Goal: Transaction & Acquisition: Purchase product/service

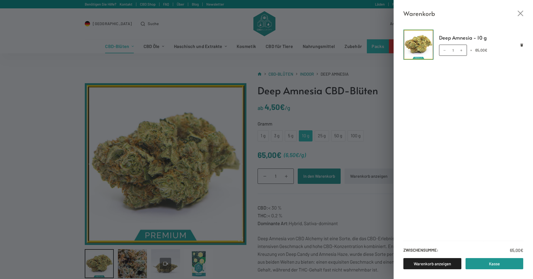
click at [352, 23] on div "Warenkorb Deep Amnesia - 10 g Deep Amnesia - 10 g Menge 1 × 65,00 € Zwischensum…" at bounding box center [266, 139] width 533 height 279
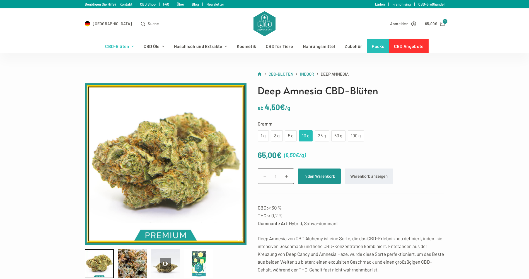
click at [405, 48] on link "CBD Angebote" at bounding box center [409, 46] width 40 height 14
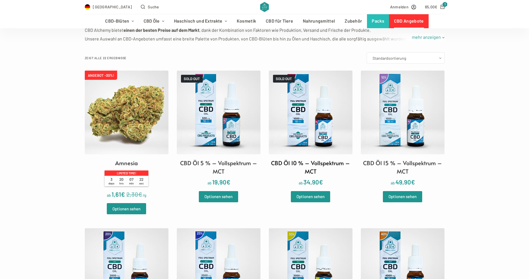
scroll to position [140, 0]
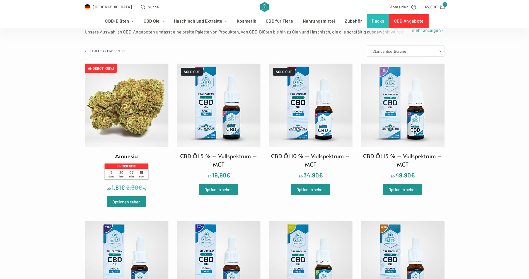
click at [137, 113] on img at bounding box center [127, 106] width 84 height 84
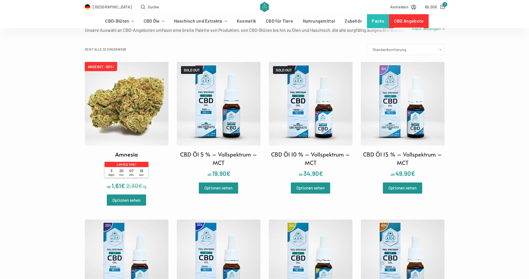
scroll to position [279, 0]
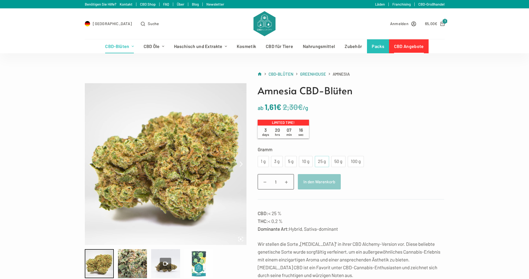
click at [321, 160] on div "25 g" at bounding box center [322, 161] width 8 height 7
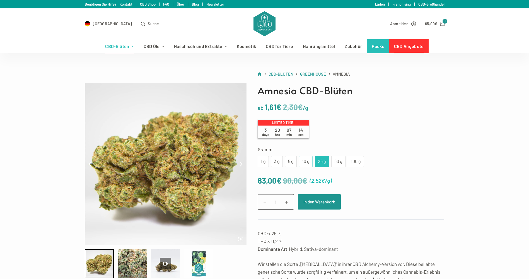
click at [308, 159] on div "10 g" at bounding box center [305, 161] width 7 height 7
click at [322, 160] on div "25 g" at bounding box center [322, 161] width 8 height 7
click at [336, 159] on div "50 g" at bounding box center [339, 161] width 8 height 7
click at [166, 260] on div at bounding box center [166, 264] width 12 height 12
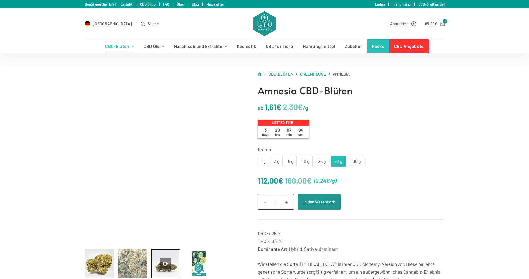
click at [130, 259] on div at bounding box center [132, 263] width 29 height 29
type input "13.42"
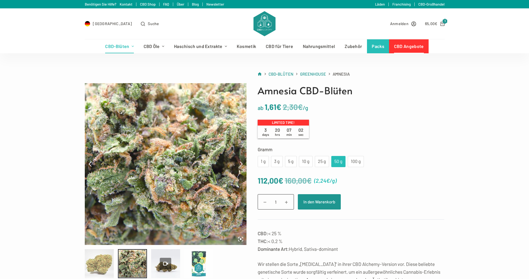
click at [107, 259] on div at bounding box center [99, 263] width 29 height 29
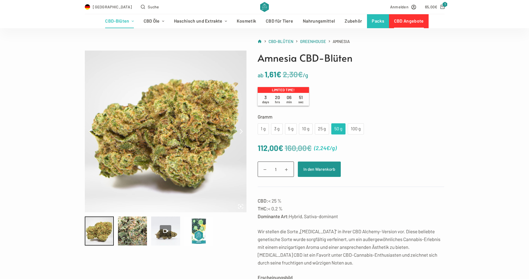
scroll to position [28, 0]
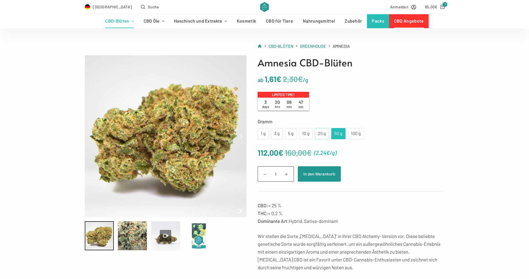
click at [321, 135] on div "25 g" at bounding box center [322, 133] width 8 height 7
click at [305, 131] on div "10 g" at bounding box center [305, 133] width 7 height 7
click at [321, 133] on div "25 g" at bounding box center [322, 133] width 8 height 7
click at [319, 174] on button "In den Warenkorb" at bounding box center [319, 173] width 43 height 15
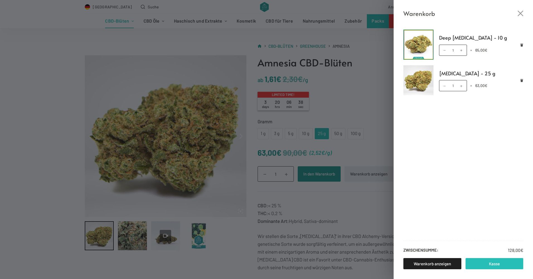
click at [495, 262] on link "Kasse" at bounding box center [495, 263] width 58 height 11
click at [70, 98] on div "Warenkorb Deep Amnesia - 10 g Deep Amnesia - 10 g Menge 1 × 65,00 € Amnesia - 2…" at bounding box center [266, 139] width 533 height 279
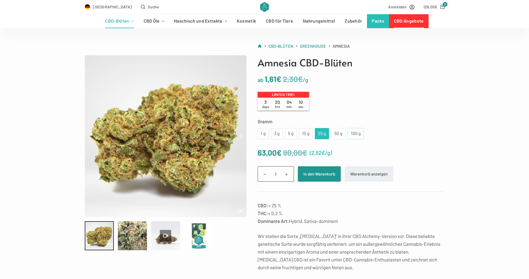
click at [357, 130] on div "100 g" at bounding box center [355, 133] width 9 height 7
click at [324, 135] on div "25 g" at bounding box center [322, 133] width 8 height 7
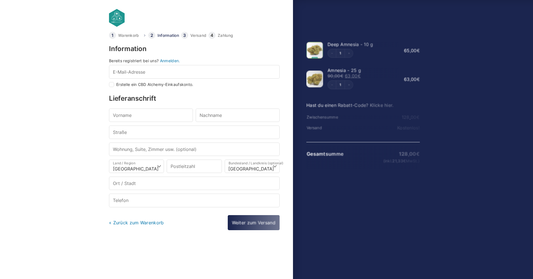
select select "DE-BE"
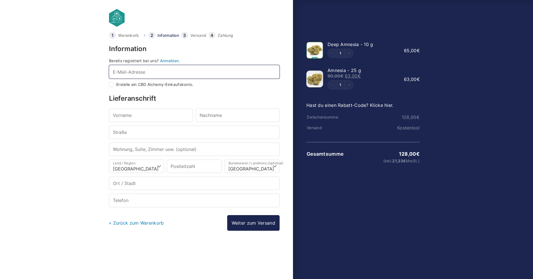
click at [187, 70] on input "E-Mail-Adresse *" at bounding box center [194, 71] width 171 height 13
type input "denizdon@gmail.com"
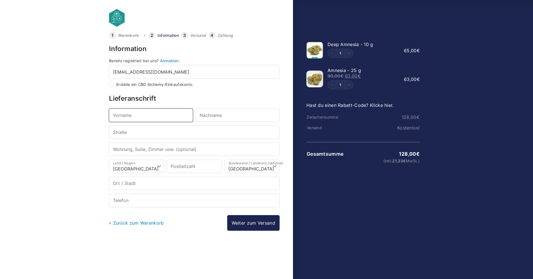
type input "Deniz"
type input "Mausch"
type input "Eiswaldtstraße 5"
type input "12249"
type input "12249 Berlin"
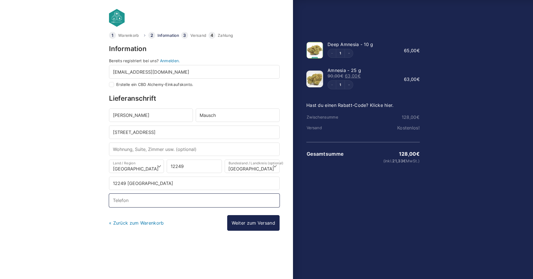
type input "+49491771544830"
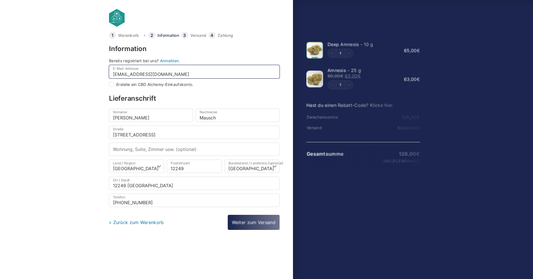
select select
type input "Berlin"
checkbox input "true"
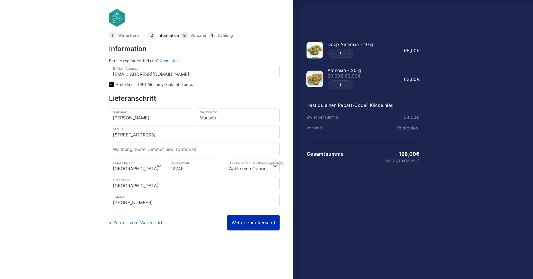
click at [234, 223] on link "Weiter zum Versand" at bounding box center [253, 223] width 52 height 16
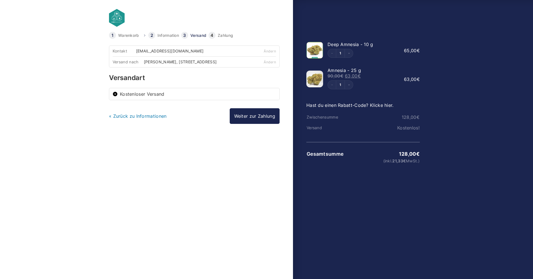
click at [241, 117] on link "Weiter zur Zahlung" at bounding box center [255, 116] width 50 height 16
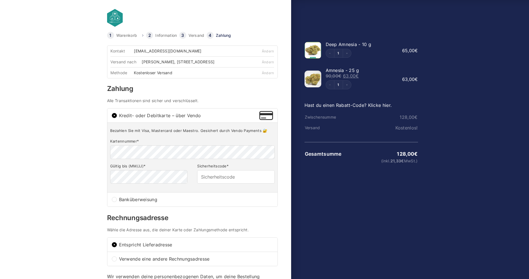
click at [117, 200] on input "Banküberweisung" at bounding box center [114, 199] width 5 height 5
radio input "true"
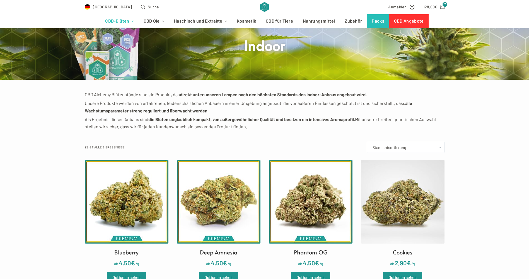
scroll to position [84, 0]
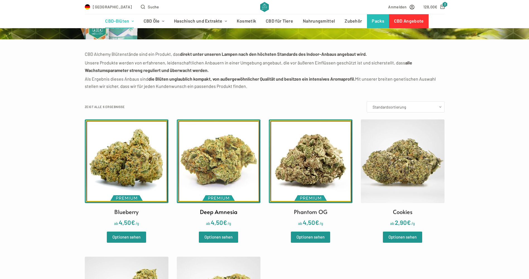
click at [218, 163] on img at bounding box center [219, 161] width 84 height 84
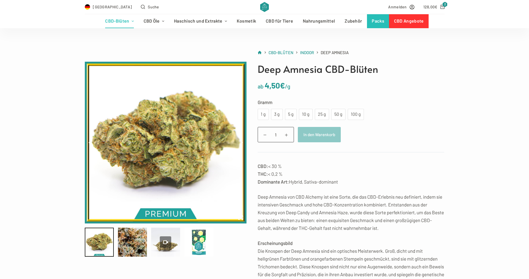
scroll to position [28, 0]
